Goal: Find specific page/section: Find specific page/section

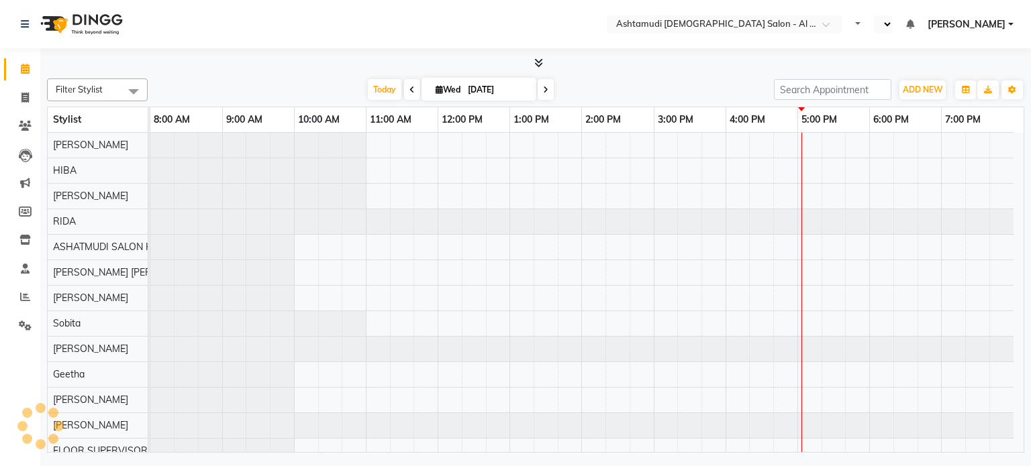
select select "en"
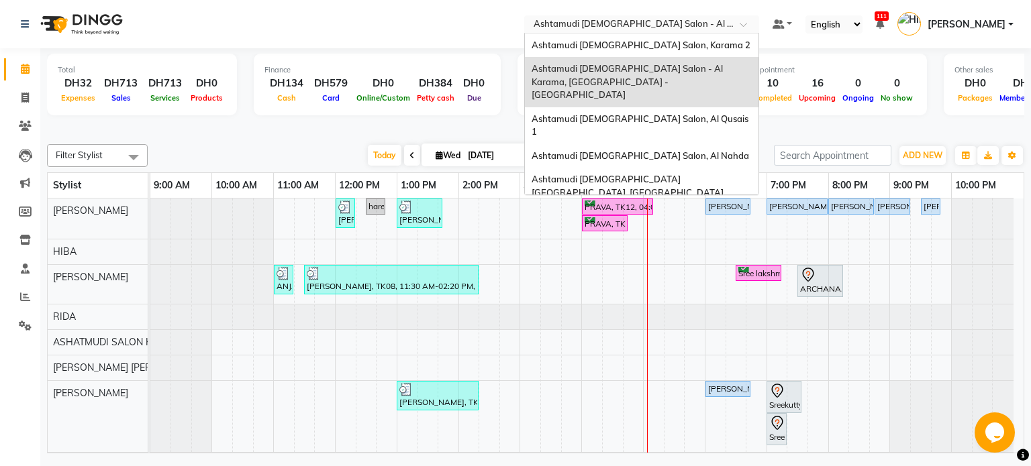
click at [635, 29] on input "text" at bounding box center [628, 25] width 195 height 13
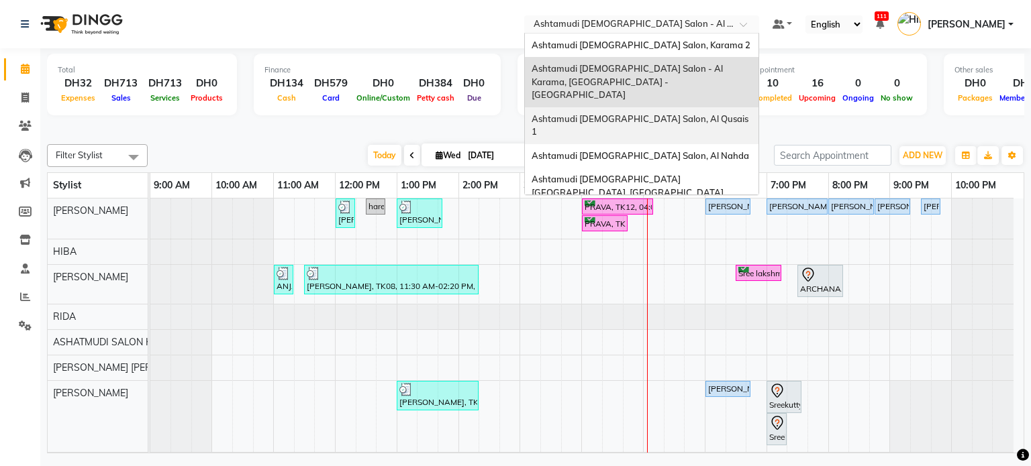
click at [603, 113] on span "Ashtamudi [DEMOGRAPHIC_DATA] Salon, Al Qusais 1" at bounding box center [641, 125] width 219 height 24
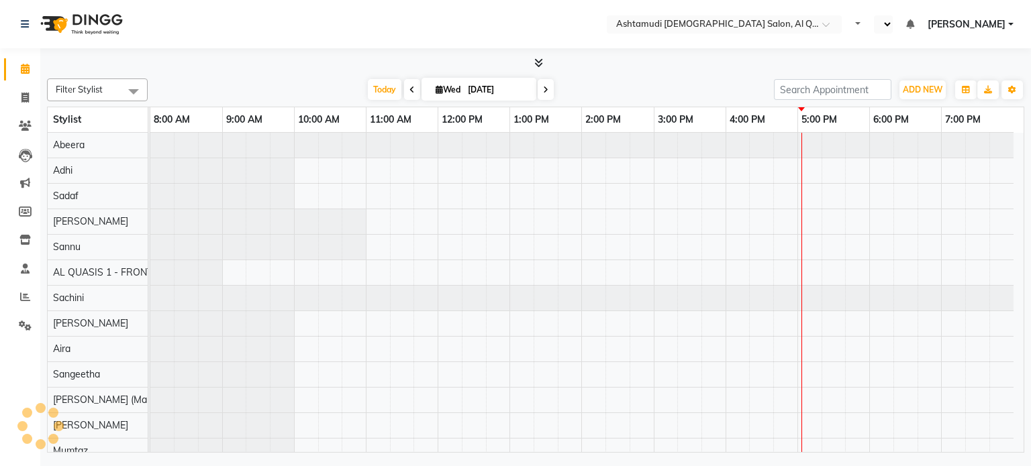
select select "en"
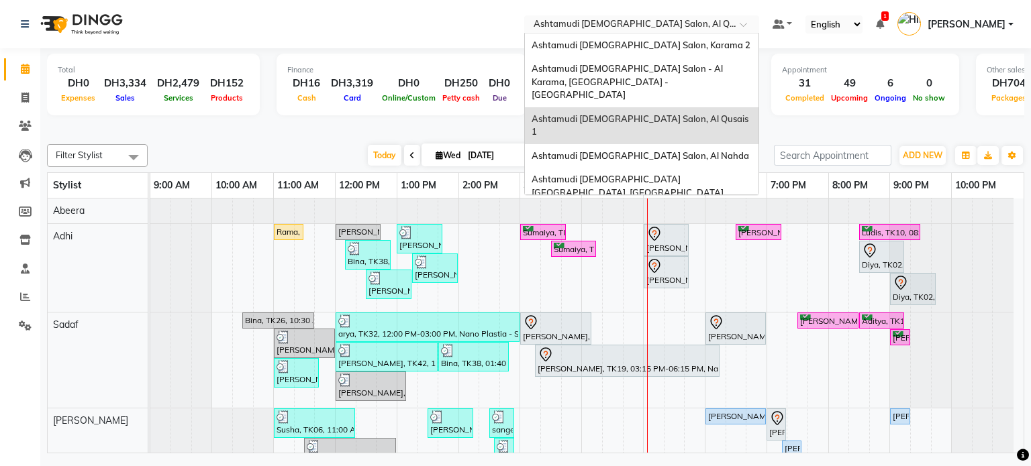
click at [637, 23] on input "text" at bounding box center [628, 25] width 195 height 13
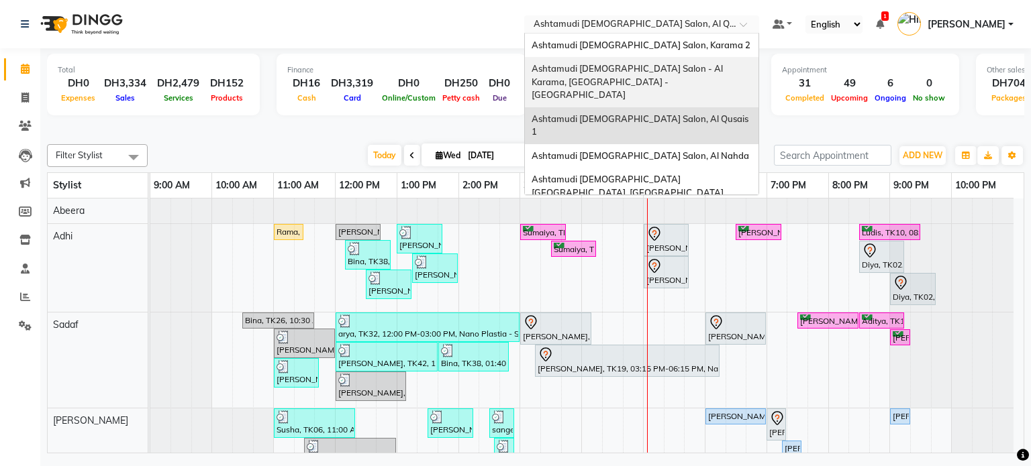
click at [616, 87] on div "Ashtamudi [DEMOGRAPHIC_DATA] Salon - Al Karama, [GEOGRAPHIC_DATA] -[GEOGRAPHIC_…" at bounding box center [642, 82] width 234 height 50
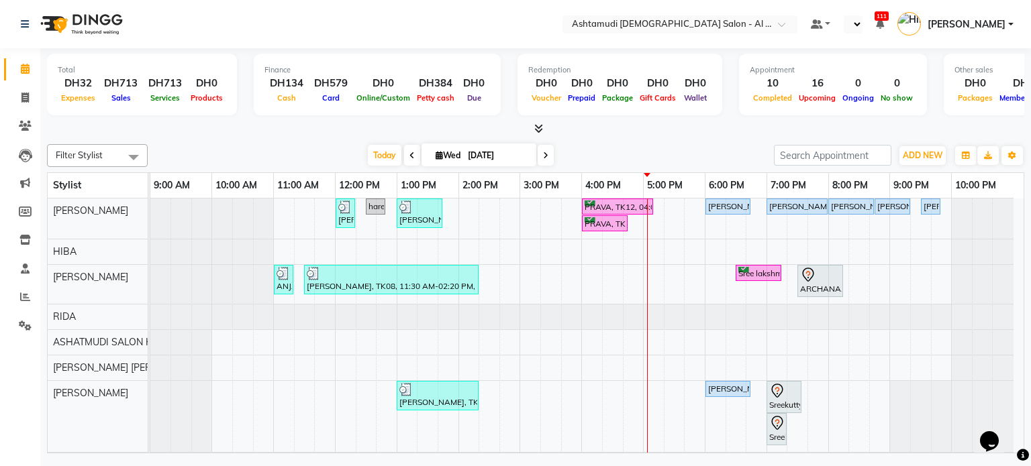
select select "en"
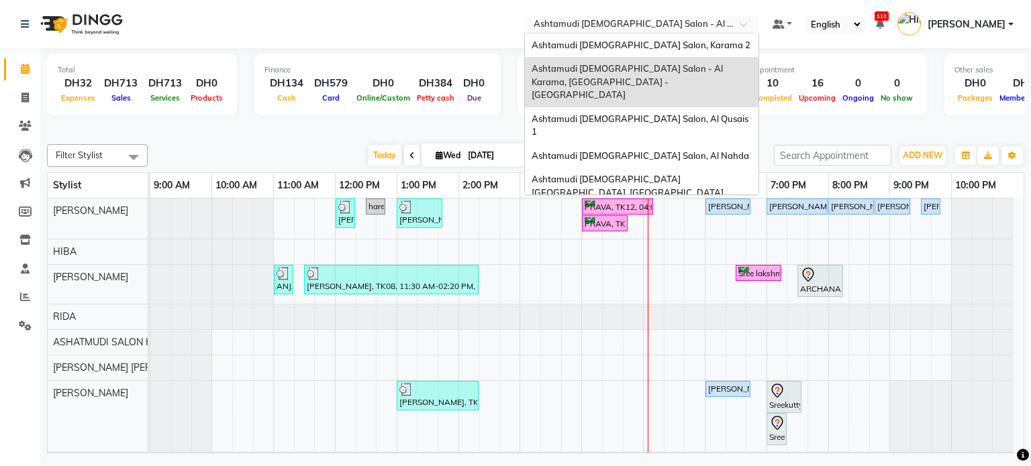
click at [662, 22] on input "text" at bounding box center [628, 25] width 195 height 13
click at [637, 150] on span "Ashtamudi [DEMOGRAPHIC_DATA] Salon, Al Nahda" at bounding box center [640, 155] width 217 height 11
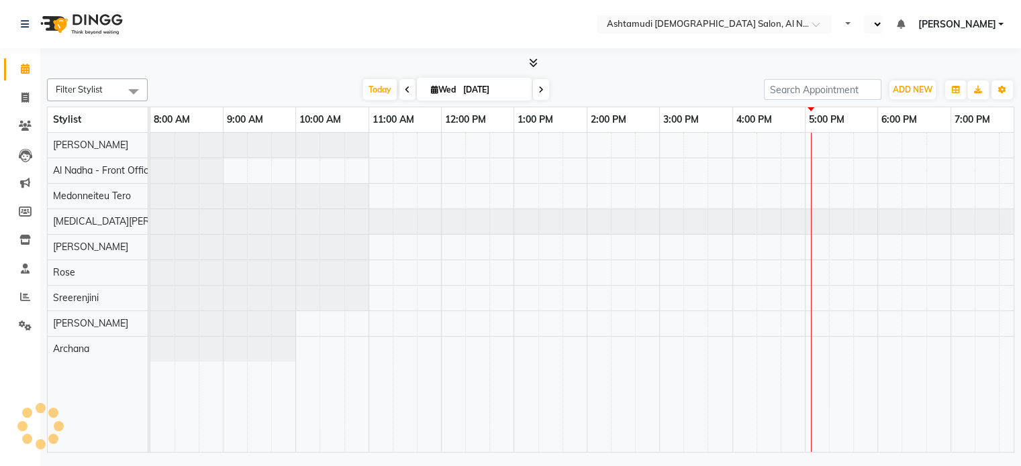
select select "en"
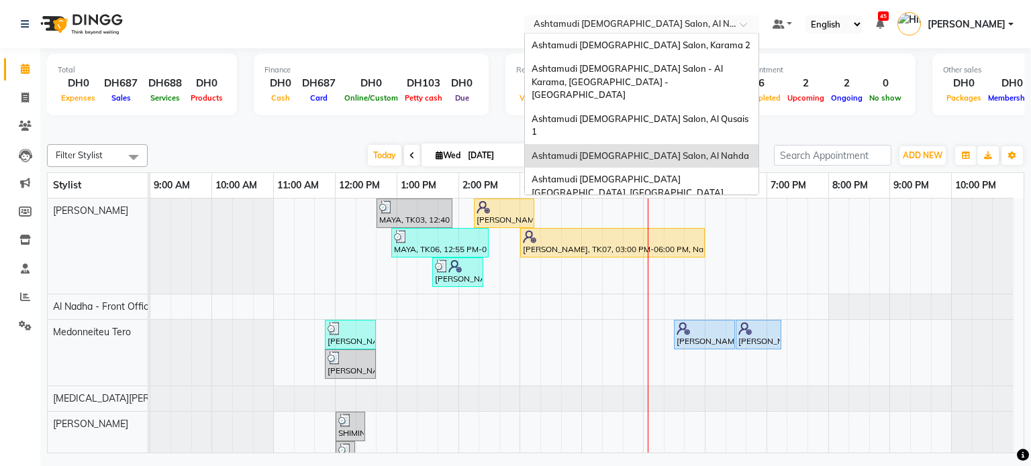
click at [641, 26] on input "text" at bounding box center [628, 25] width 195 height 13
click at [623, 174] on span "Ashtamudi [DEMOGRAPHIC_DATA] [GEOGRAPHIC_DATA], [GEOGRAPHIC_DATA]" at bounding box center [628, 186] width 192 height 24
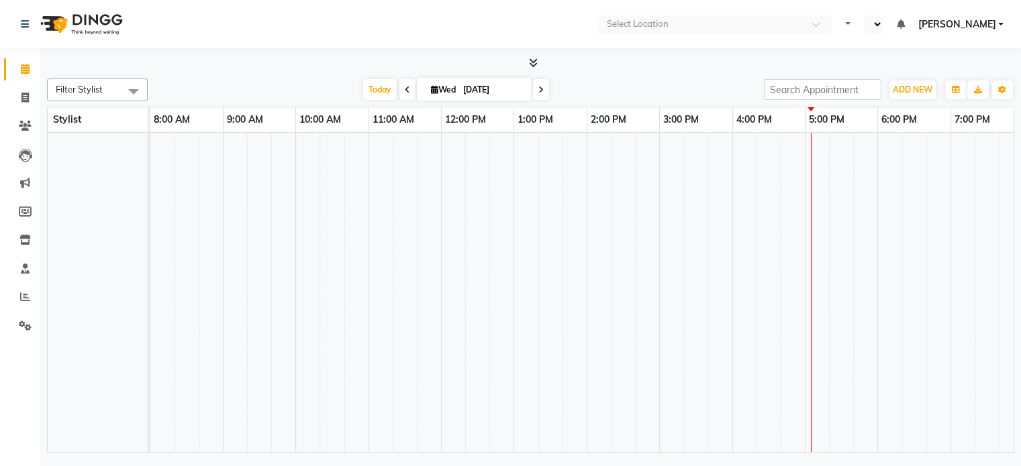
select select "en"
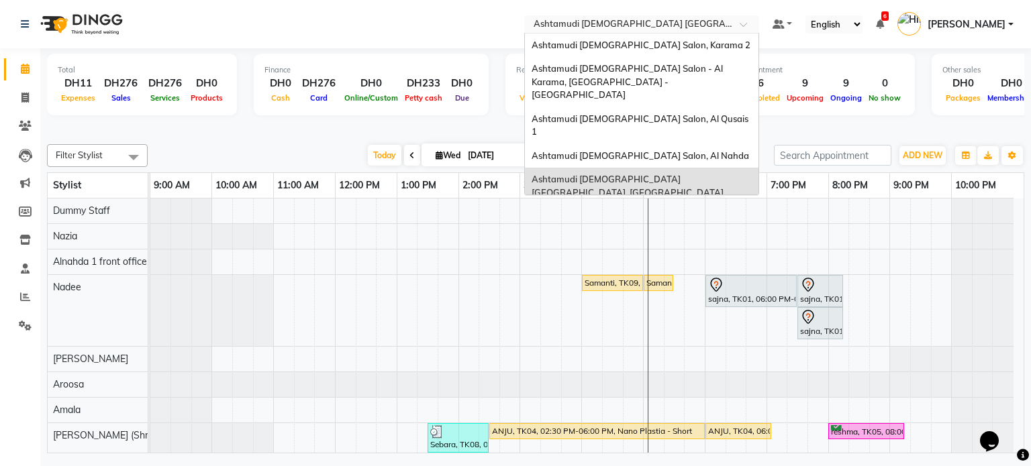
click at [642, 31] on input "text" at bounding box center [628, 25] width 195 height 13
click at [618, 211] on span "Ashtamudi Ladies Salon (Classic Touch ) – Al Warqa, Al Warqa" at bounding box center [636, 223] width 209 height 24
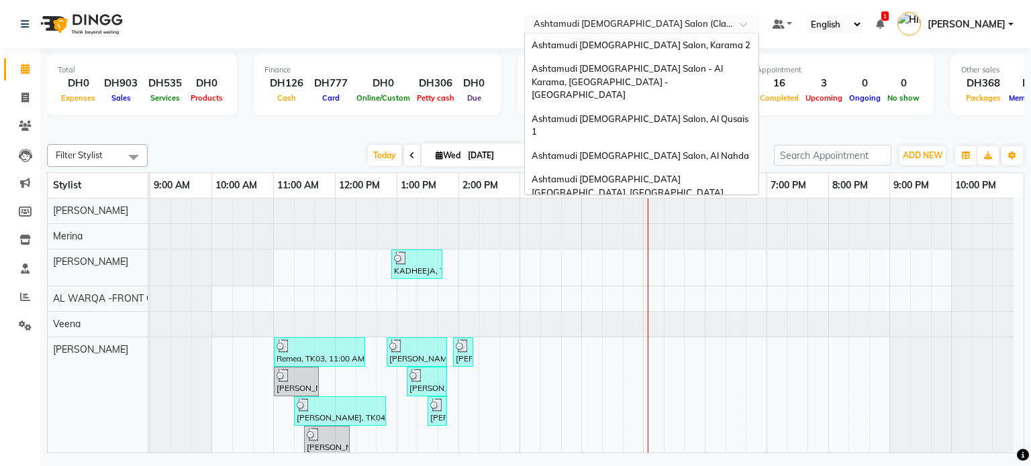
scroll to position [8, 0]
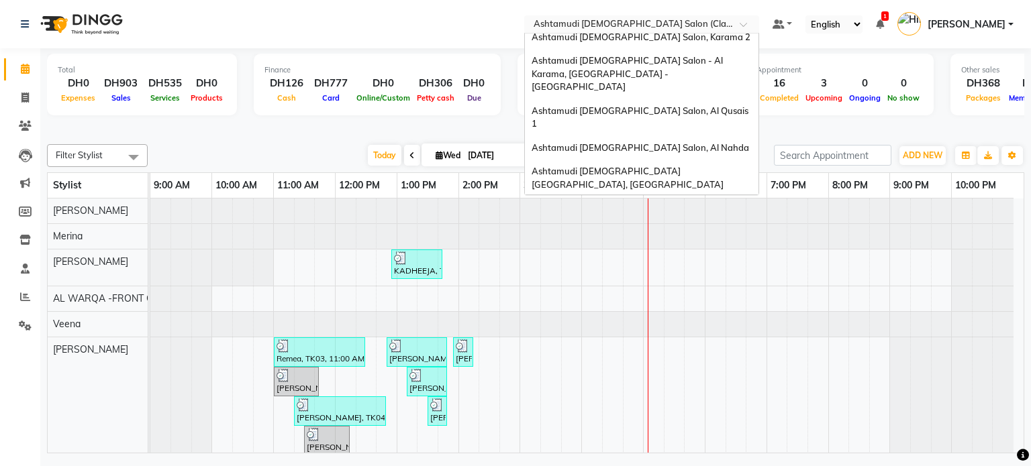
click at [678, 17] on div "× Ashtamudi Ladies Salon (Classic Touch ) – Al Warqa, Al Warqa" at bounding box center [635, 23] width 202 height 13
click at [666, 36] on span "Ashtamudi [DEMOGRAPHIC_DATA] Salon, Karama 2" at bounding box center [641, 37] width 219 height 11
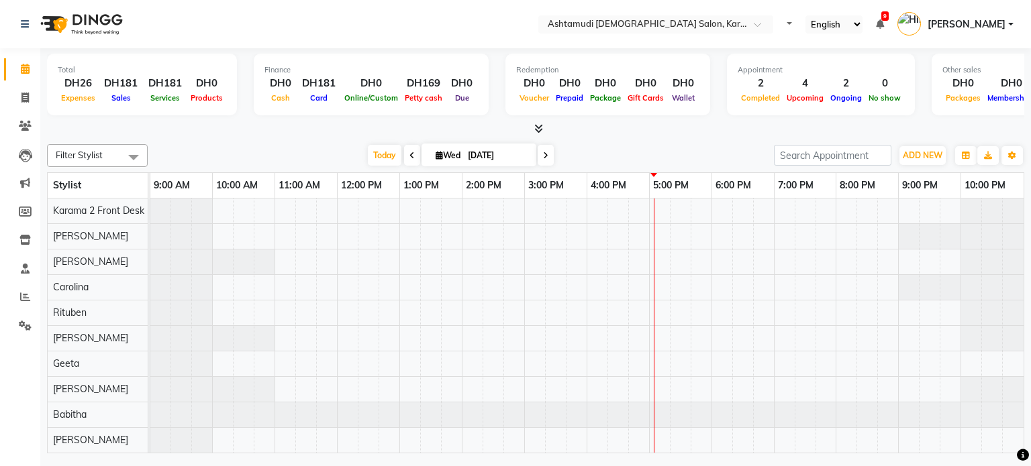
select select "en"
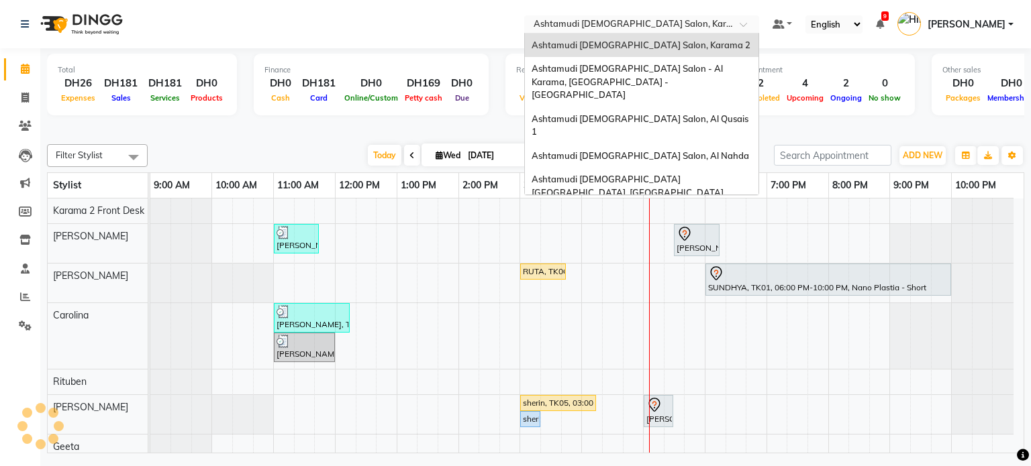
click at [570, 22] on input "text" at bounding box center [628, 25] width 195 height 13
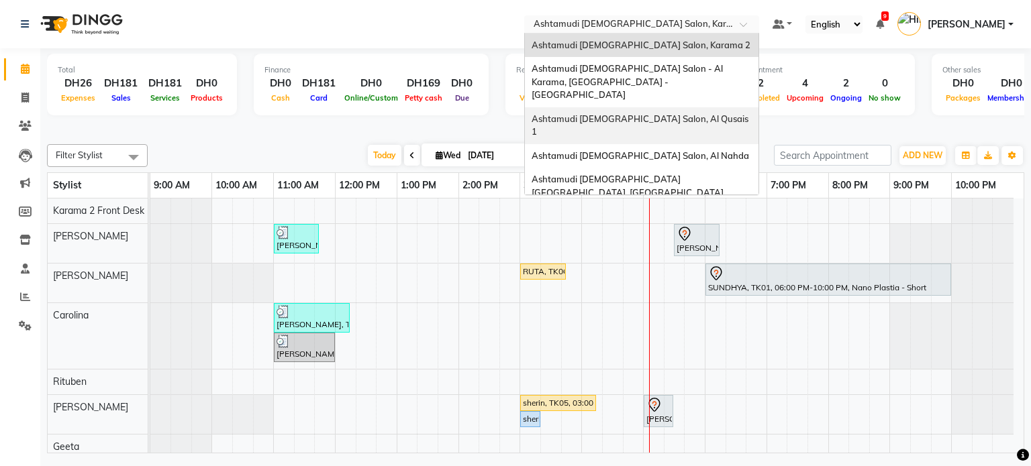
click at [634, 113] on span "Ashtamudi [DEMOGRAPHIC_DATA] Salon, Al Qusais 1" at bounding box center [641, 125] width 219 height 24
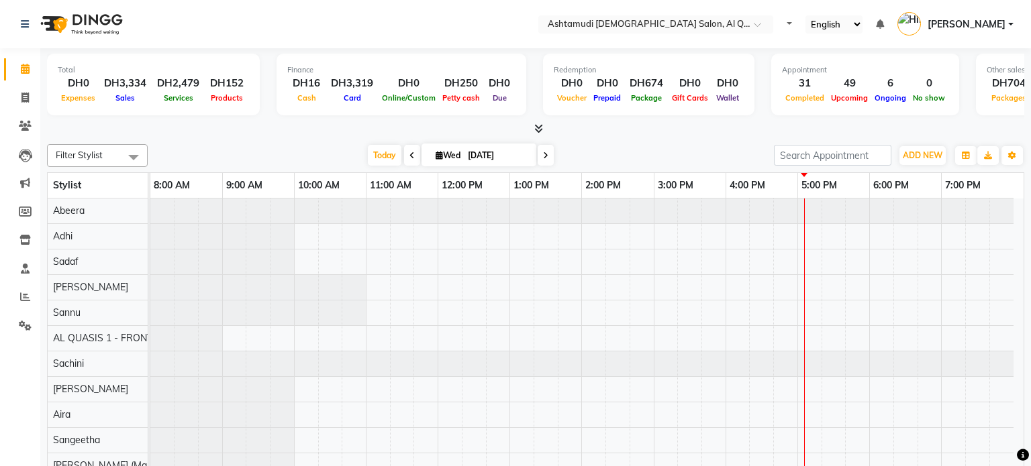
select select "en"
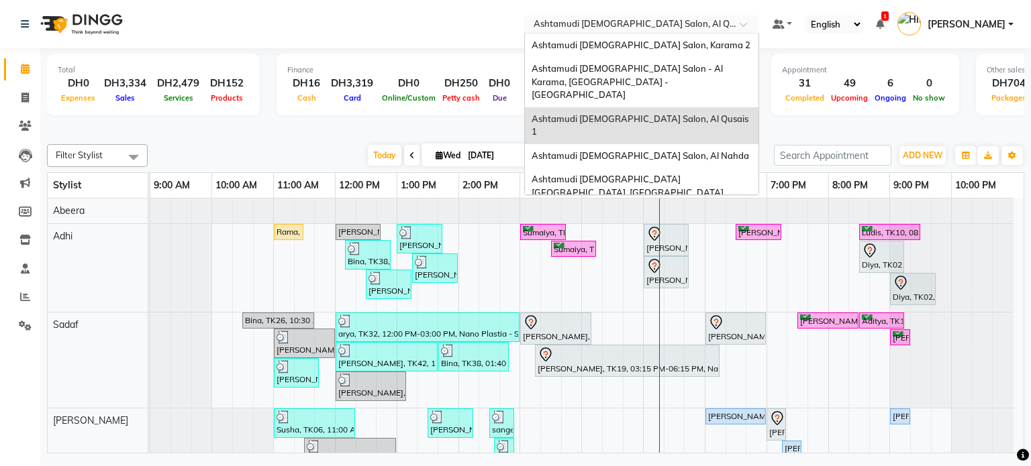
click at [592, 26] on input "text" at bounding box center [628, 25] width 195 height 13
click at [603, 48] on span "Ashtamudi [DEMOGRAPHIC_DATA] Salon, Karama 2" at bounding box center [641, 45] width 219 height 11
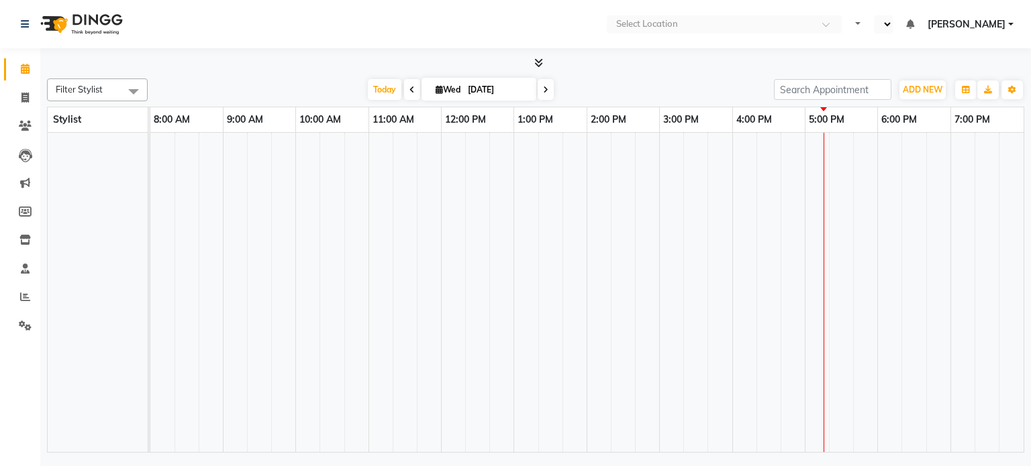
select select "en"
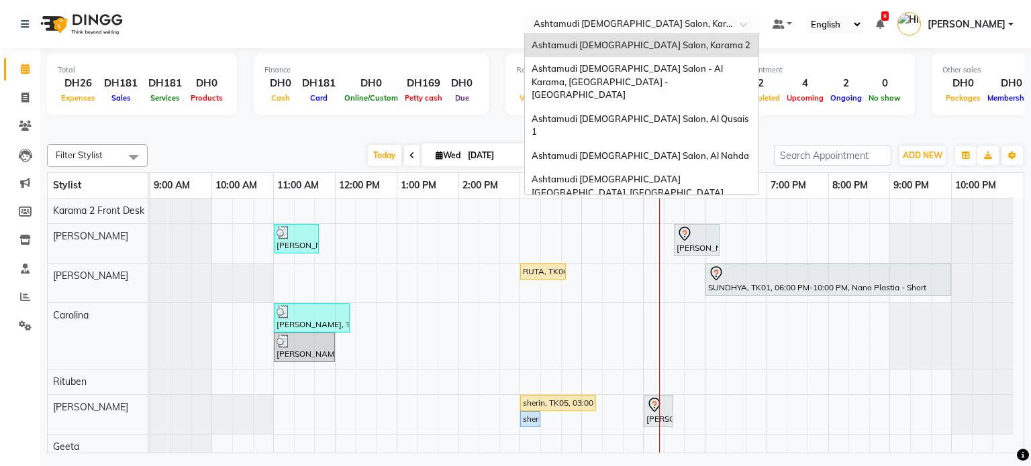
click at [654, 23] on input "text" at bounding box center [628, 25] width 195 height 13
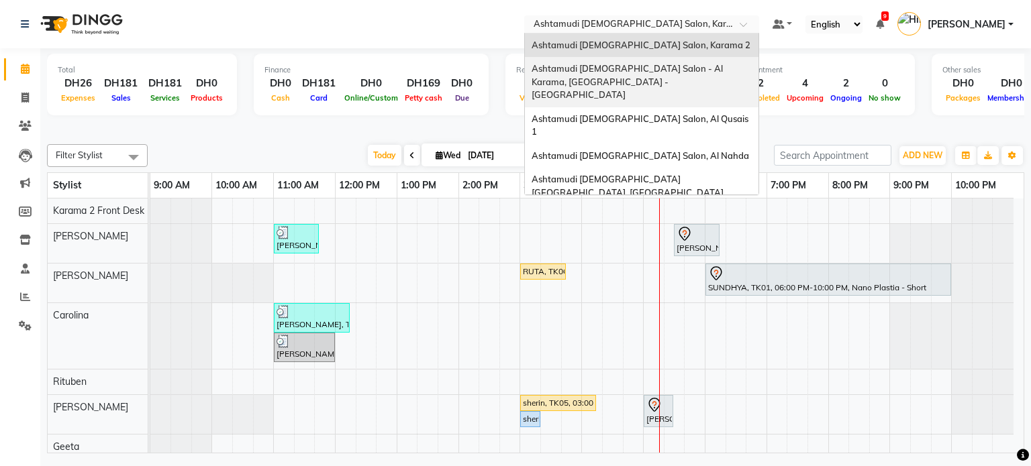
click at [644, 74] on div "Ashtamudi [DEMOGRAPHIC_DATA] Salon - Al Karama, [GEOGRAPHIC_DATA] -[GEOGRAPHIC_…" at bounding box center [642, 82] width 234 height 50
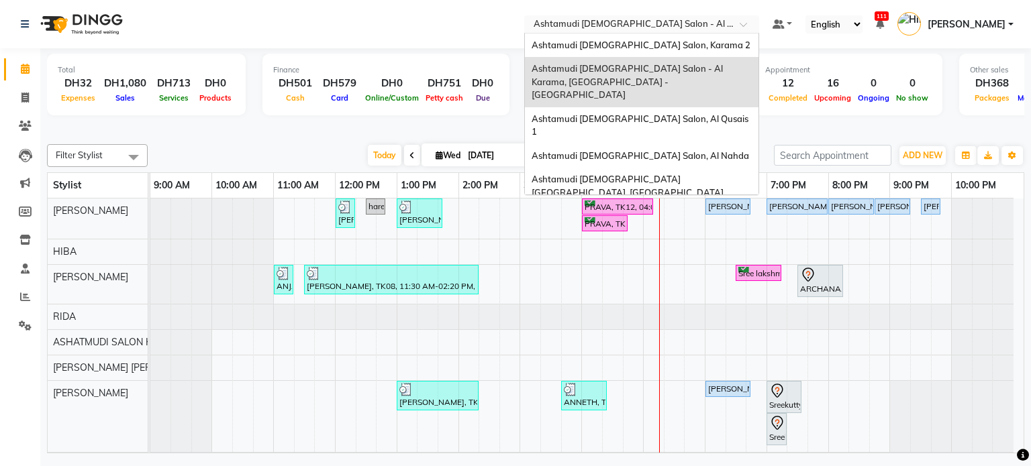
click at [636, 24] on input "text" at bounding box center [628, 25] width 195 height 13
click at [602, 113] on span "Ashtamudi [DEMOGRAPHIC_DATA] Salon, Al Qusais 1" at bounding box center [641, 125] width 219 height 24
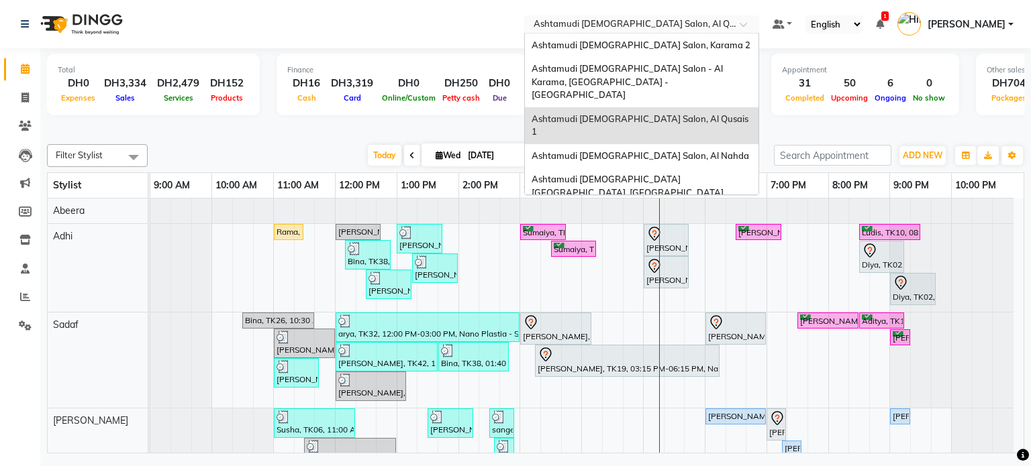
click at [672, 28] on input "text" at bounding box center [628, 25] width 195 height 13
click at [642, 144] on div "Ashtamudi [DEMOGRAPHIC_DATA] Salon, Al Nahda" at bounding box center [642, 156] width 234 height 24
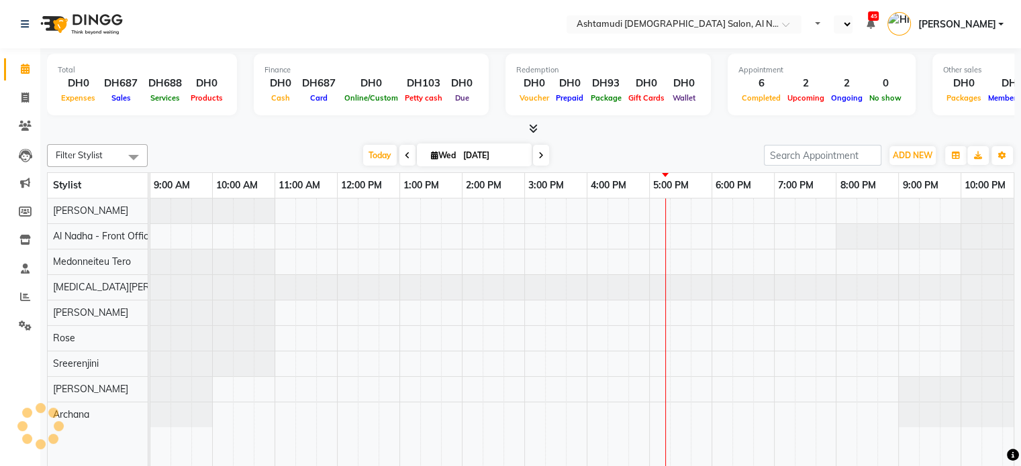
select select "en"
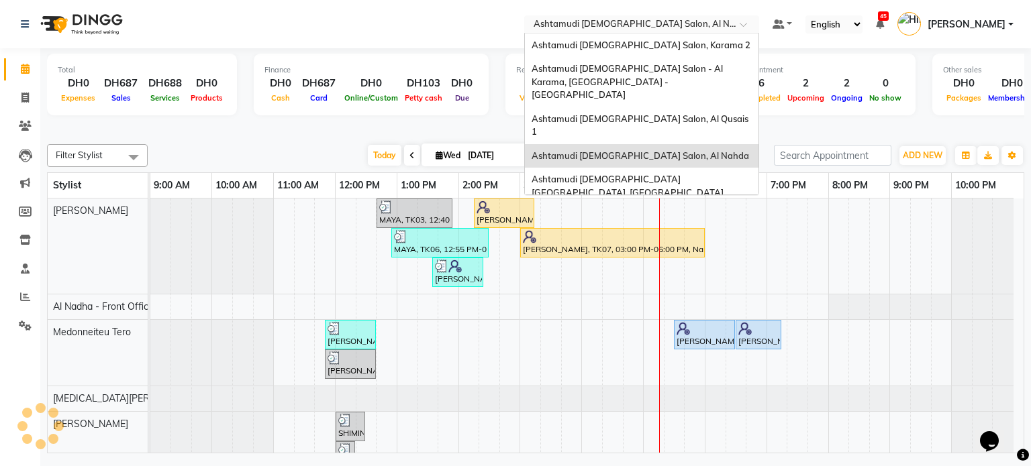
click at [609, 32] on div "Select Location × Ashtamudi Ladies Salon, Al Nahda" at bounding box center [641, 24] width 235 height 18
click at [613, 174] on span "Ashtamudi [DEMOGRAPHIC_DATA] [GEOGRAPHIC_DATA], [GEOGRAPHIC_DATA]" at bounding box center [628, 186] width 192 height 24
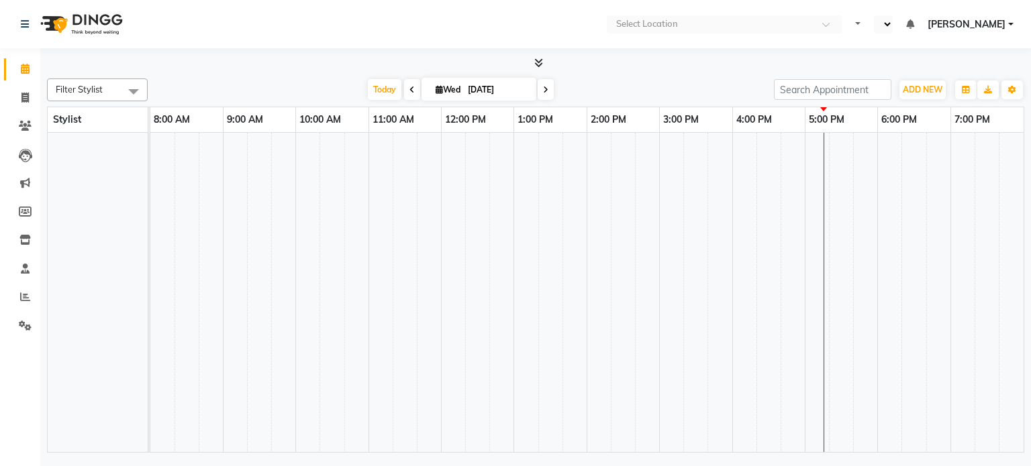
select select "en"
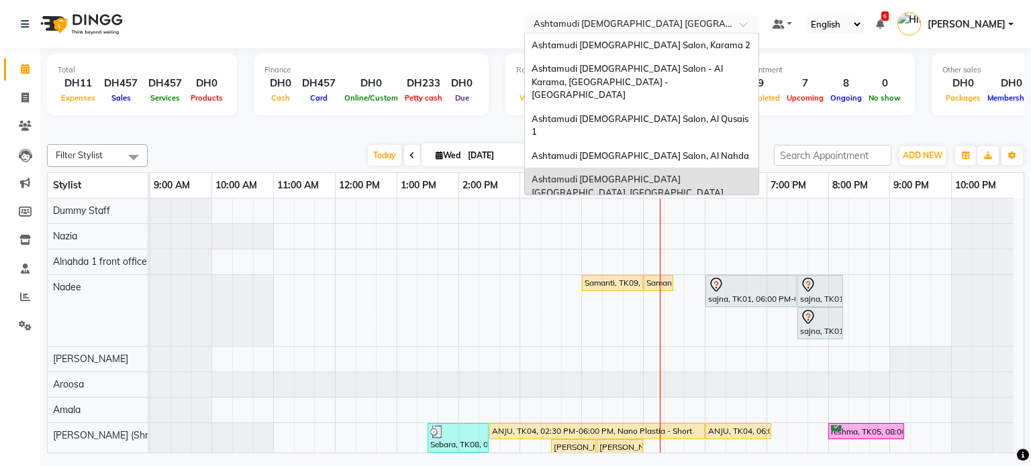
click at [694, 23] on input "text" at bounding box center [628, 25] width 195 height 13
click at [649, 54] on div "Ashtamudi Ladies Salon, Karama 2" at bounding box center [642, 46] width 234 height 24
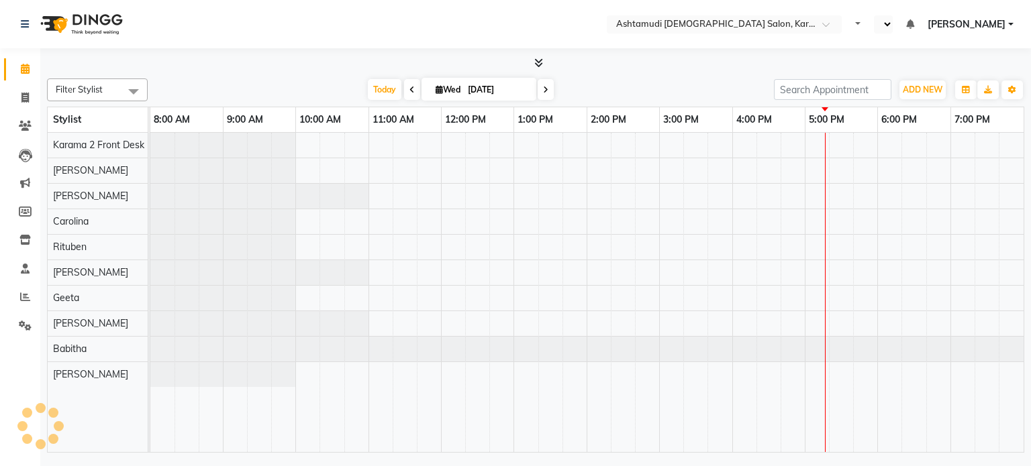
select select "en"
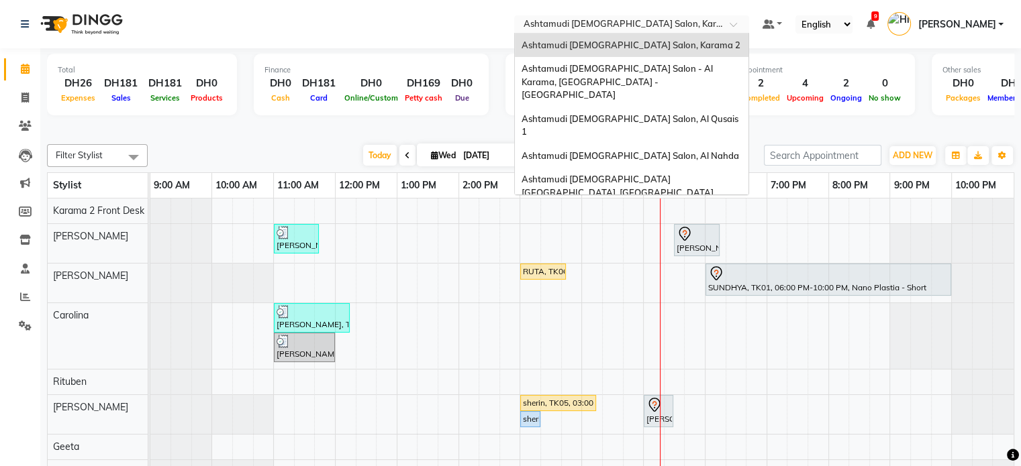
click at [611, 26] on input "text" at bounding box center [618, 25] width 195 height 13
click at [631, 113] on span "Ashtamudi [DEMOGRAPHIC_DATA] Salon, Al Qusais 1" at bounding box center [630, 125] width 219 height 24
